Goal: Navigation & Orientation: Find specific page/section

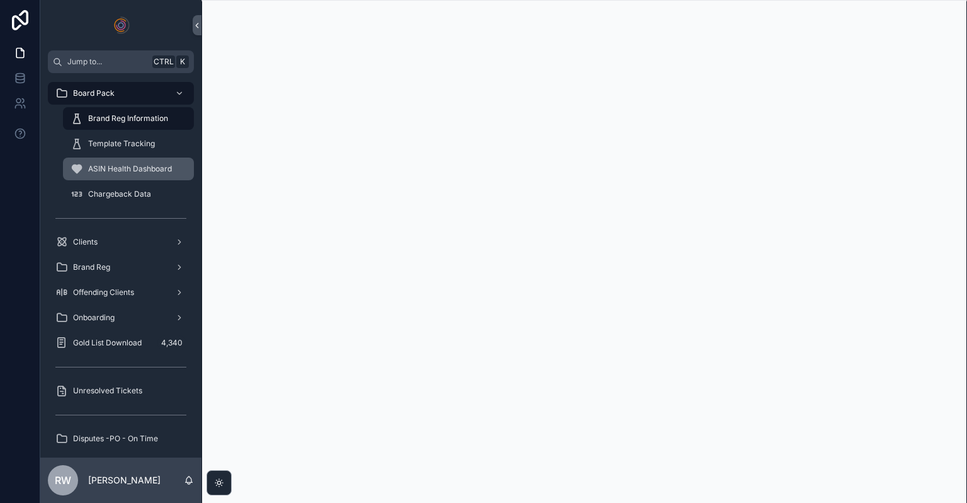
click at [140, 166] on span "ASIN Health Dashboard" at bounding box center [130, 169] width 84 height 10
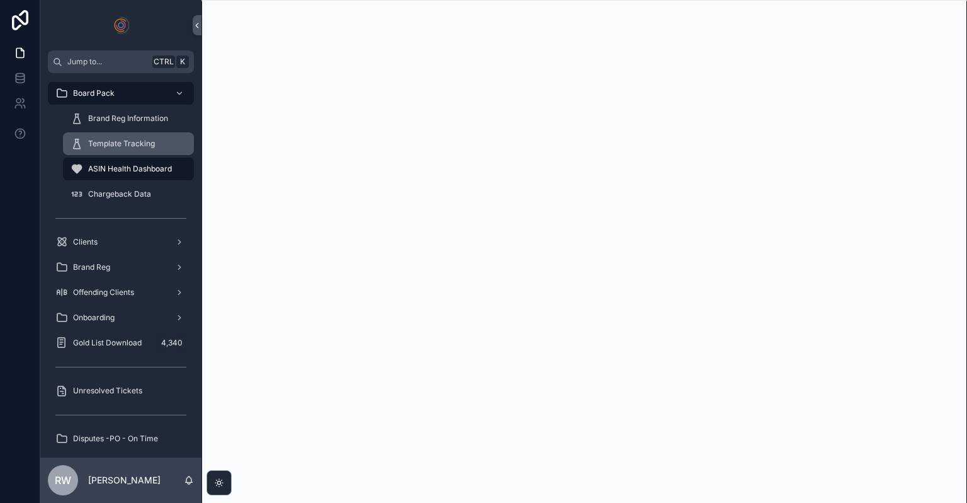
click at [149, 144] on span "Template Tracking" at bounding box center [121, 144] width 67 height 10
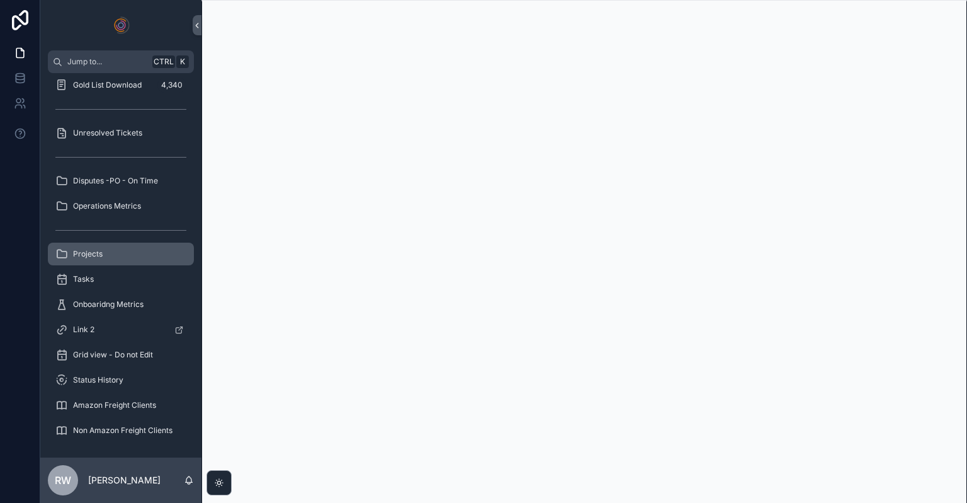
scroll to position [132, 0]
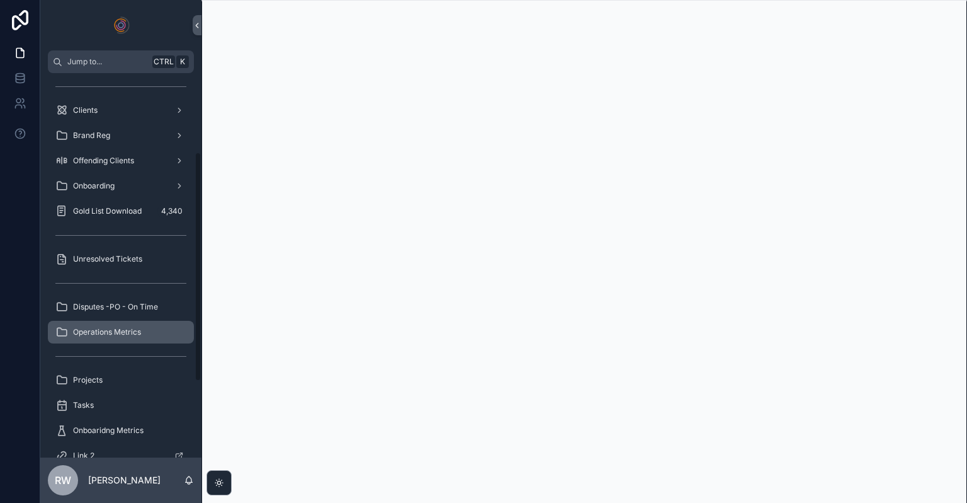
click at [128, 338] on div "Operations Metrics" at bounding box center [120, 332] width 131 height 20
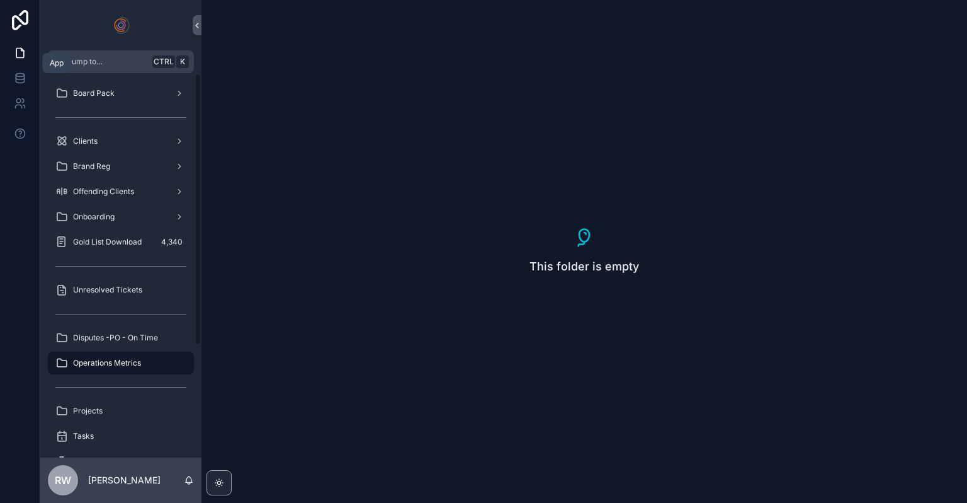
click at [10, 46] on link at bounding box center [20, 52] width 40 height 25
click at [20, 76] on icon at bounding box center [20, 78] width 13 height 13
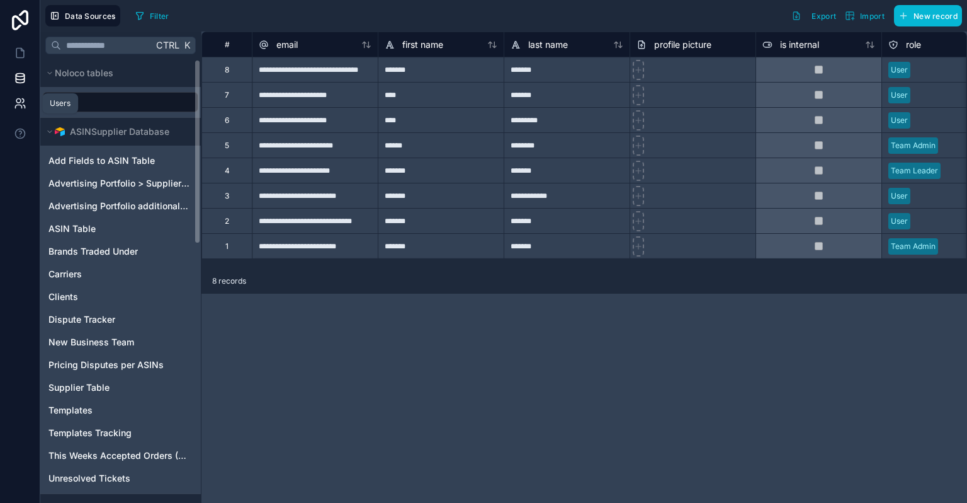
click at [23, 104] on icon at bounding box center [20, 103] width 13 height 13
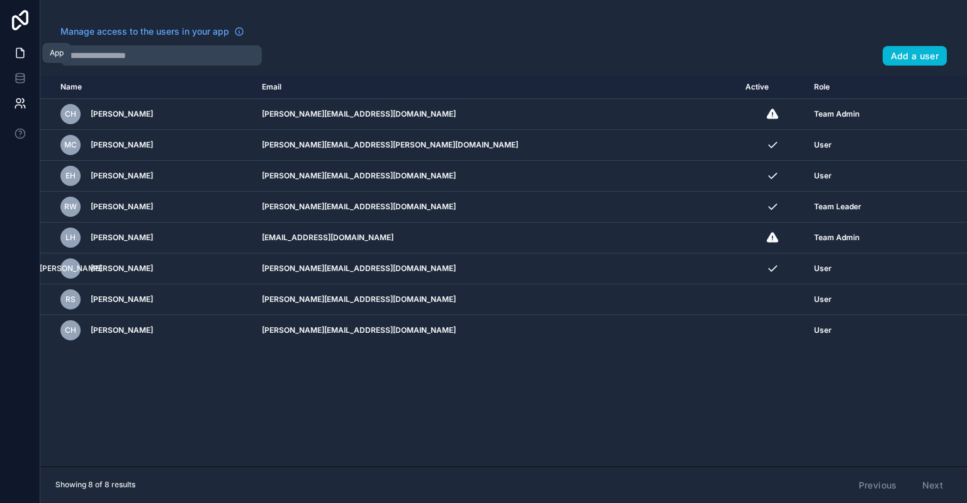
click at [21, 45] on link at bounding box center [20, 52] width 40 height 25
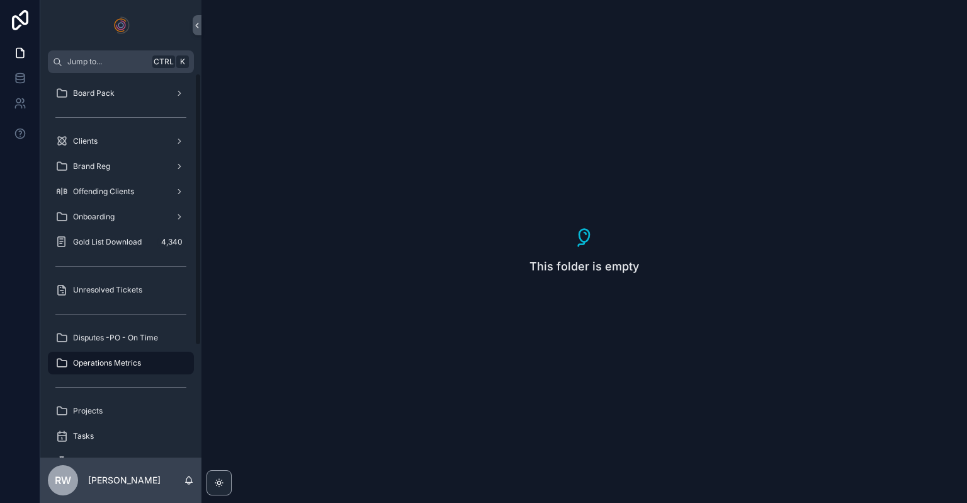
scroll to position [157, 0]
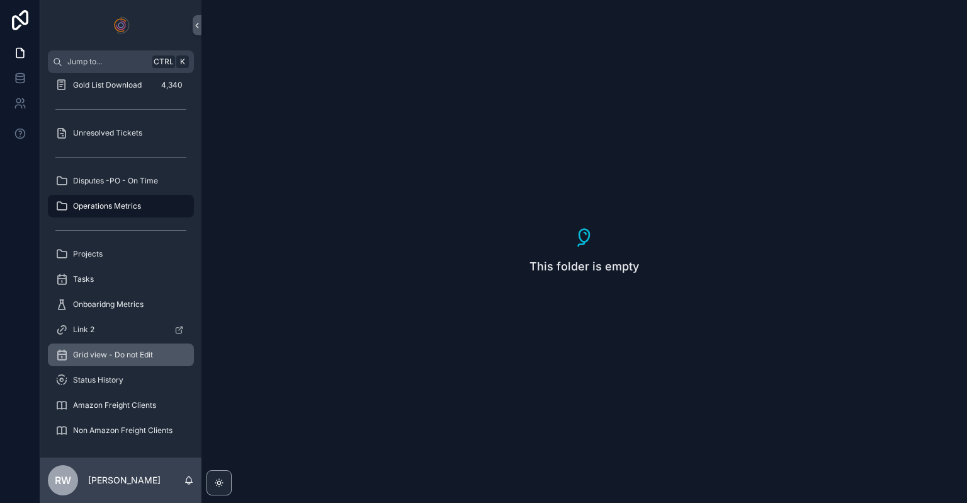
click at [126, 357] on span "Grid view - Do not Edit" at bounding box center [113, 354] width 80 height 10
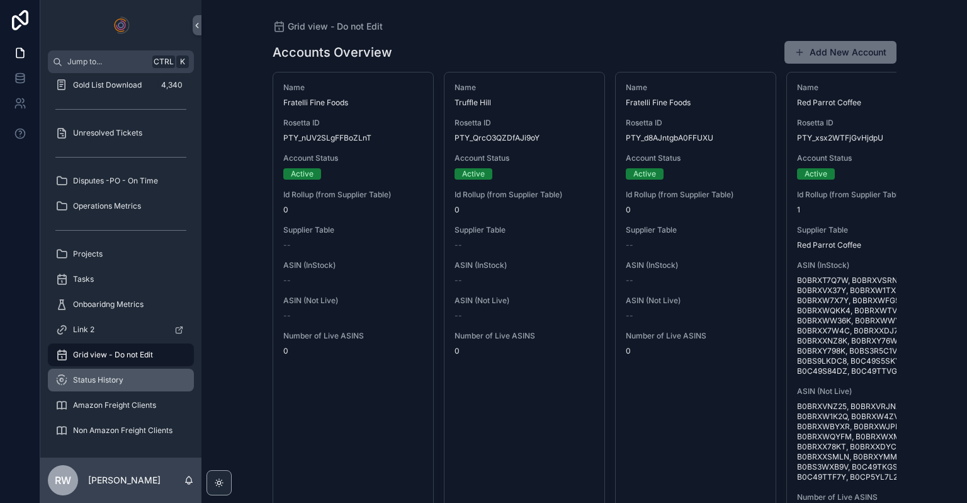
click at [125, 381] on div "Status History" at bounding box center [120, 380] width 131 height 20
